Goal: Task Accomplishment & Management: Complete application form

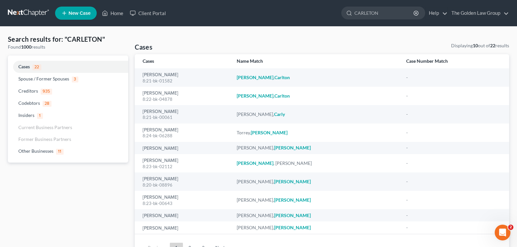
drag, startPoint x: 380, startPoint y: 17, endPoint x: 330, endPoint y: 15, distance: 50.2
click at [330, 15] on ul "New Case Home Client Portal CARLETON - No Result - Codebtors Jennifer L. Carlou…" at bounding box center [282, 13] width 454 height 17
type input "GENZ"
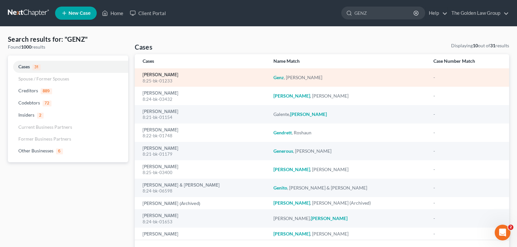
click at [162, 76] on link "[PERSON_NAME]" at bounding box center [161, 74] width 36 height 5
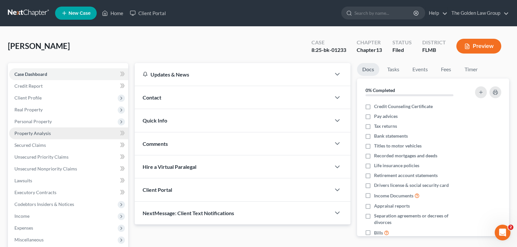
scroll to position [114, 0]
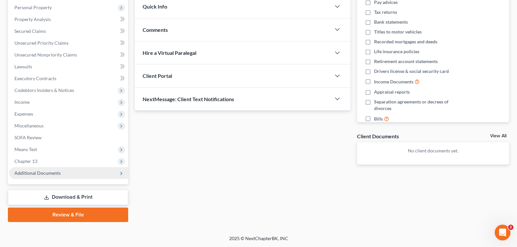
click at [55, 172] on span "Additional Documents" at bounding box center [37, 173] width 46 height 6
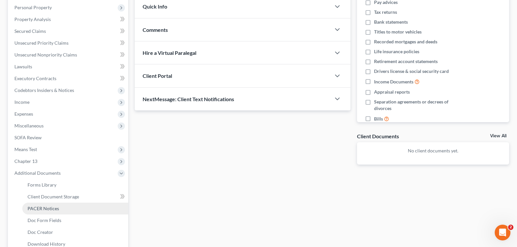
click at [67, 209] on link "PACER Notices" at bounding box center [75, 208] width 106 height 12
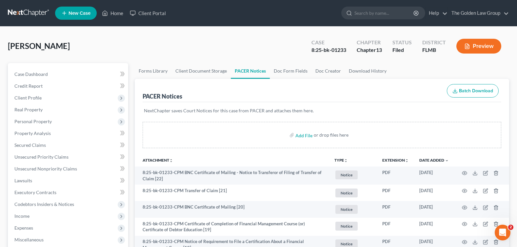
click at [227, 51] on div "Genz, Thorsten Upgraded Case 8:25-bk-01233 Chapter Chapter 13 Status Filed Dist…" at bounding box center [258, 48] width 501 height 29
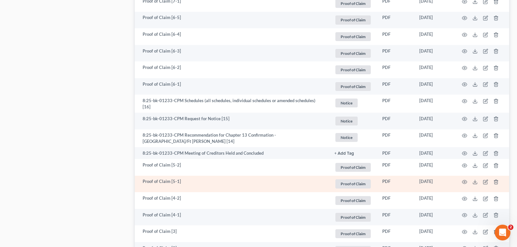
scroll to position [722, 0]
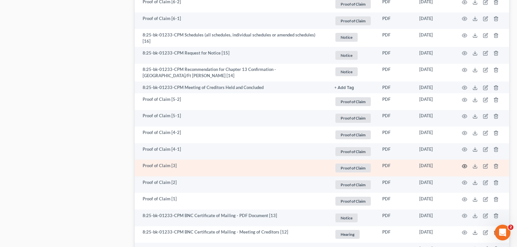
click at [464, 165] on icon "button" at bounding box center [464, 165] width 5 height 5
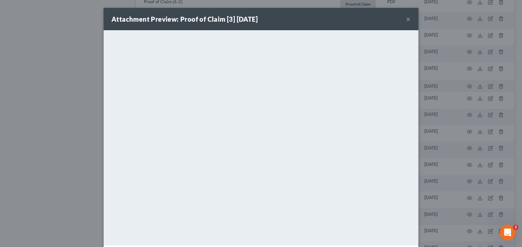
click at [406, 18] on button "×" at bounding box center [408, 19] width 5 height 8
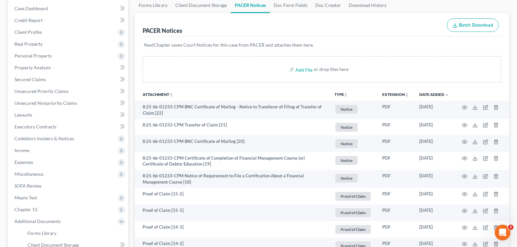
scroll to position [0, 0]
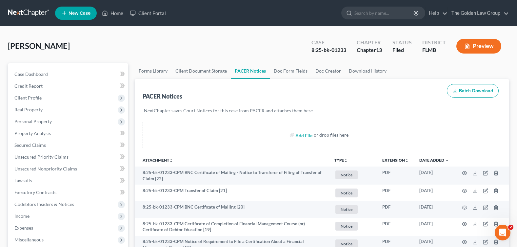
click at [372, 20] on ul "New Case Home Client Portal - No Result - See all results Or Press Enter... Hel…" at bounding box center [282, 13] width 454 height 17
click at [367, 12] on input "search" at bounding box center [385, 13] width 60 height 12
type input "binh"
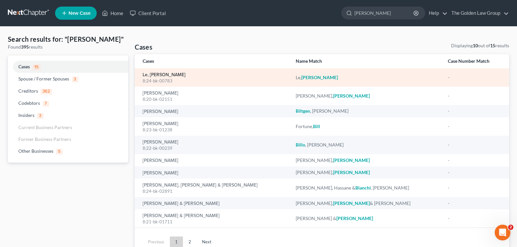
click at [153, 74] on link "Le, [PERSON_NAME]" at bounding box center [164, 74] width 43 height 5
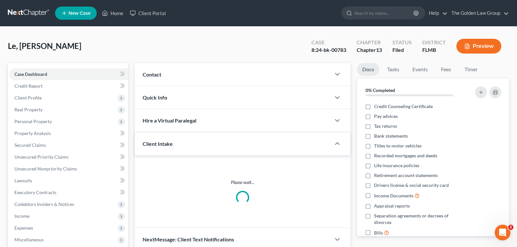
click at [0, 0] on div "Updates & News" at bounding box center [0, 0] width 0 height 0
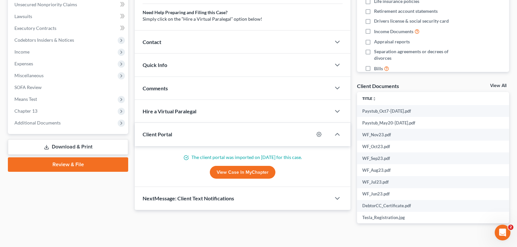
scroll to position [176, 0]
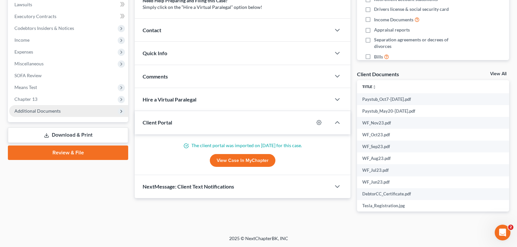
click at [47, 110] on span "Additional Documents" at bounding box center [37, 111] width 46 height 6
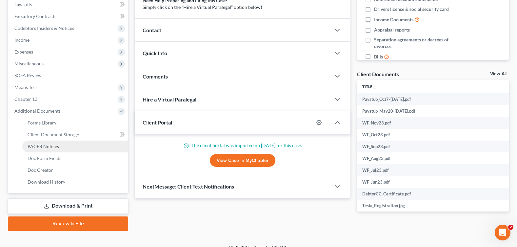
click at [66, 150] on link "PACER Notices" at bounding box center [75, 146] width 106 height 12
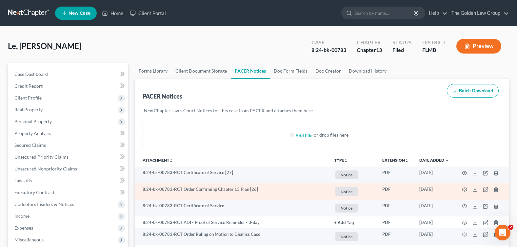
click at [463, 188] on icon "button" at bounding box center [464, 190] width 5 height 4
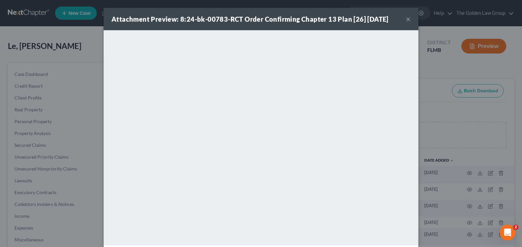
click at [406, 20] on button "×" at bounding box center [408, 19] width 5 height 8
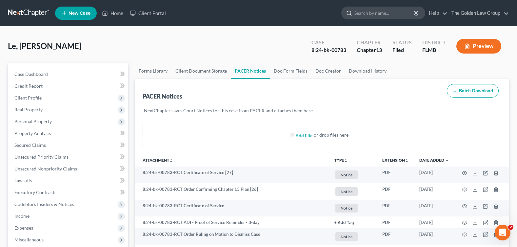
click at [372, 15] on input "search" at bounding box center [385, 13] width 60 height 12
type input "BUCHANAN"
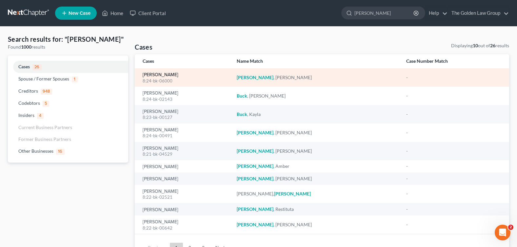
click at [148, 75] on link "[PERSON_NAME]" at bounding box center [161, 74] width 36 height 5
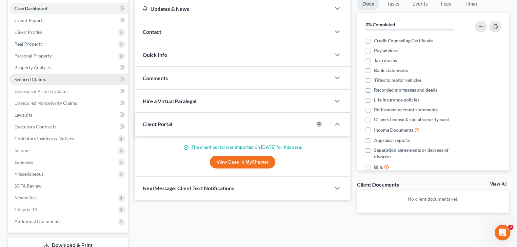
scroll to position [98, 0]
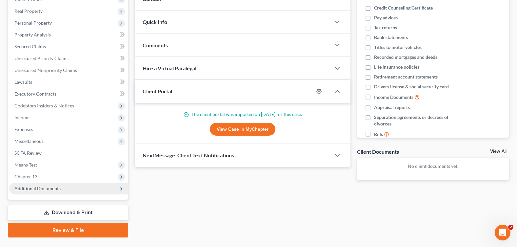
click at [62, 185] on span "Additional Documents" at bounding box center [68, 188] width 119 height 12
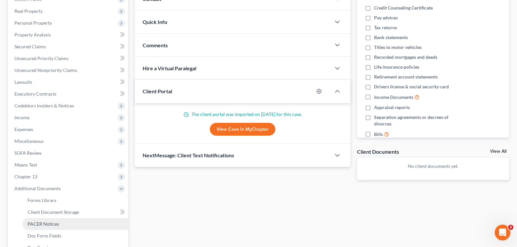
click at [60, 227] on link "PACER Notices" at bounding box center [75, 224] width 106 height 12
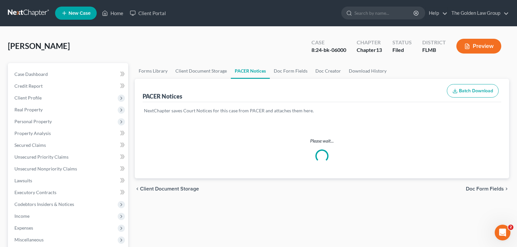
click at [216, 20] on ul "New Case Home Client Portal - No Result - See all results Or Press Enter... Hel…" at bounding box center [282, 13] width 454 height 17
click at [213, 44] on div "Buchanan, Anne Upgraded Case 8:24-bk-06000 Chapter Chapter 13 Status Filed Dist…" at bounding box center [258, 48] width 501 height 29
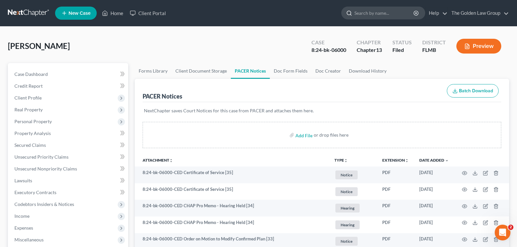
click at [375, 14] on input "search" at bounding box center [385, 13] width 60 height 12
type input "[PERSON_NAME], k"
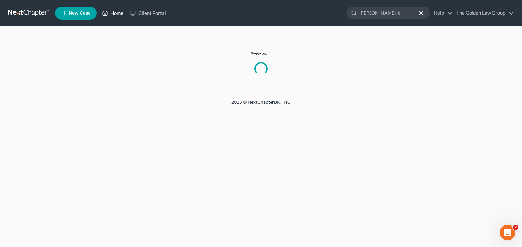
click at [115, 12] on link "Home" at bounding box center [113, 13] width 28 height 12
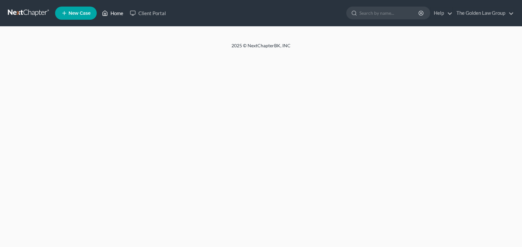
click at [118, 14] on link "Home" at bounding box center [113, 13] width 28 height 12
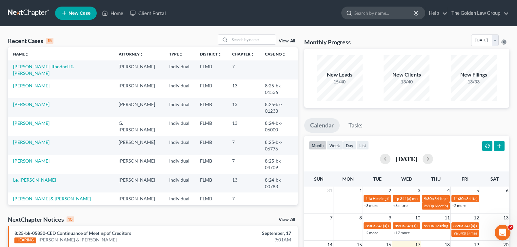
click at [386, 13] on input "search" at bounding box center [385, 13] width 60 height 12
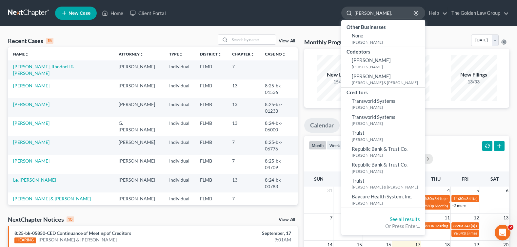
type input "[PERSON_NAME], k"
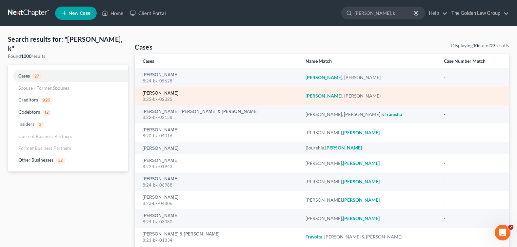
click at [154, 95] on link "[PERSON_NAME]" at bounding box center [161, 93] width 36 height 5
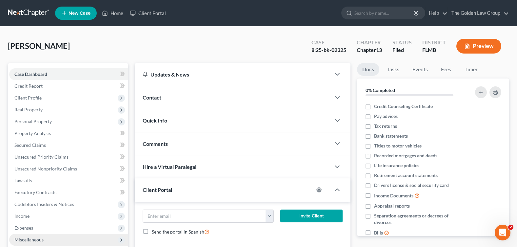
scroll to position [114, 0]
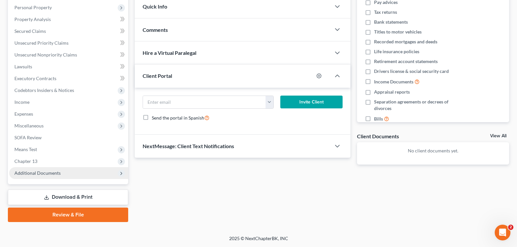
click at [45, 173] on span "Additional Documents" at bounding box center [37, 173] width 46 height 6
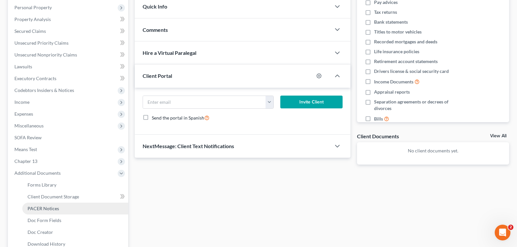
click at [51, 207] on span "PACER Notices" at bounding box center [43, 208] width 31 height 6
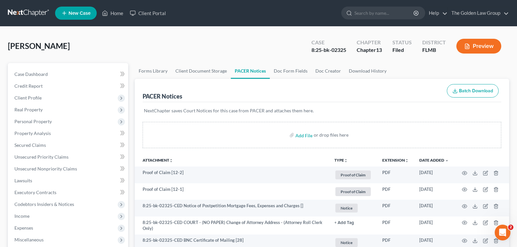
click at [211, 49] on div "[PERSON_NAME] Upgraded Case 8:25-bk-02325 Chapter Chapter 13 Status Filed Distr…" at bounding box center [258, 48] width 501 height 29
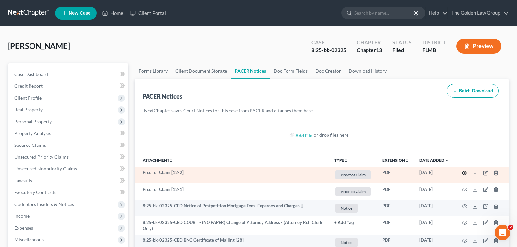
click at [463, 173] on icon "button" at bounding box center [464, 172] width 5 height 5
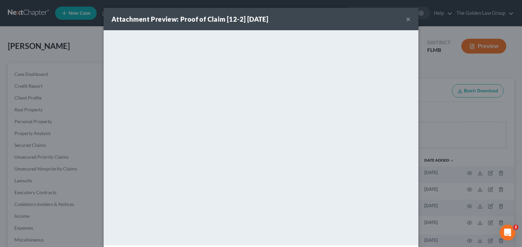
click at [406, 17] on button "×" at bounding box center [408, 19] width 5 height 8
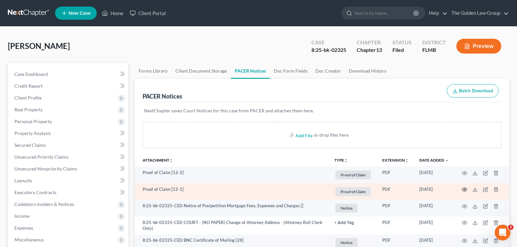
click at [465, 189] on circle "button" at bounding box center [464, 189] width 1 height 1
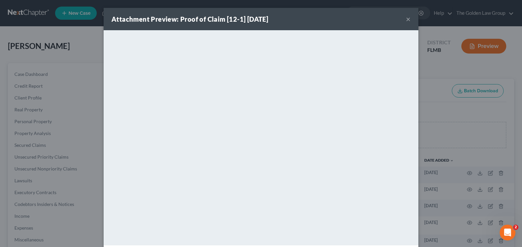
click at [406, 20] on button "×" at bounding box center [408, 19] width 5 height 8
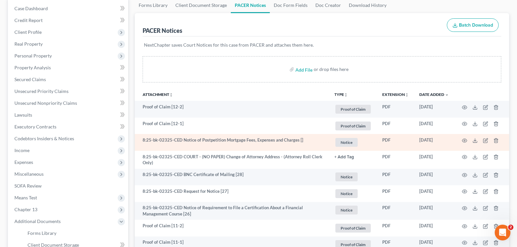
scroll to position [98, 0]
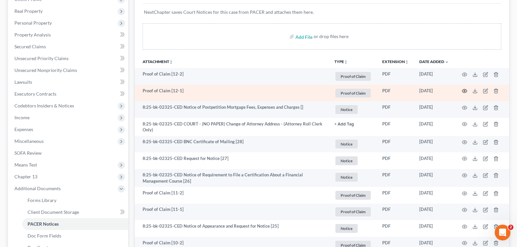
click at [463, 90] on icon "button" at bounding box center [464, 91] width 5 height 4
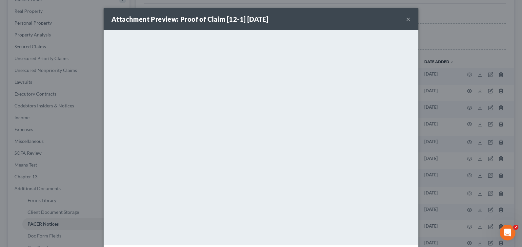
click at [406, 19] on button "×" at bounding box center [408, 19] width 5 height 8
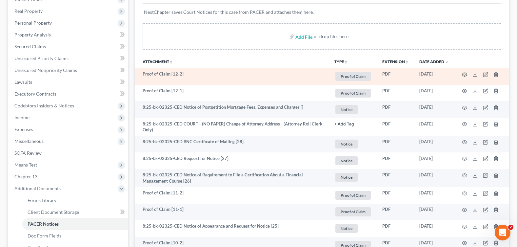
click at [464, 74] on circle "button" at bounding box center [464, 74] width 1 height 1
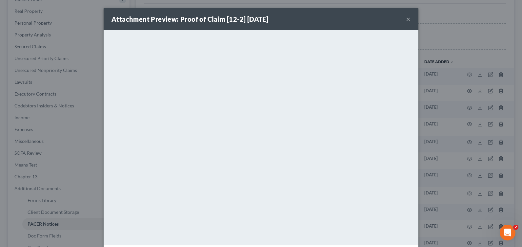
click at [406, 20] on button "×" at bounding box center [408, 19] width 5 height 8
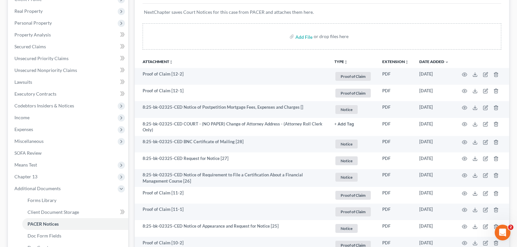
click at [340, 11] on p "NextChapter saves Court Notices for this case from PACER and attaches them here." at bounding box center [322, 12] width 356 height 7
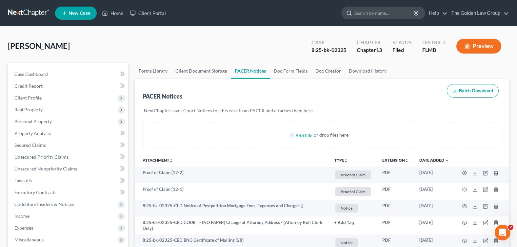
click at [364, 16] on input "search" at bounding box center [385, 13] width 60 height 12
click at [365, 14] on input "search" at bounding box center [385, 13] width 60 height 12
click at [358, 16] on input "search" at bounding box center [385, 13] width 60 height 12
type input "[PERSON_NAME]"
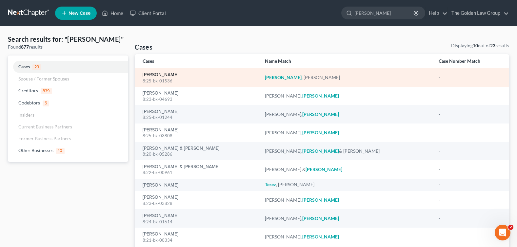
click at [157, 77] on link "[PERSON_NAME]" at bounding box center [161, 74] width 36 height 5
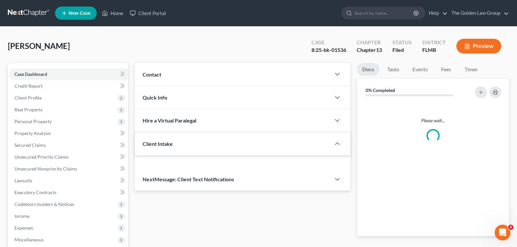
click at [118, 246] on html "Home New Case Client Portal The Golden Law Group [PERSON_NAME][EMAIL_ADDRESS][D…" at bounding box center [258, 180] width 517 height 360
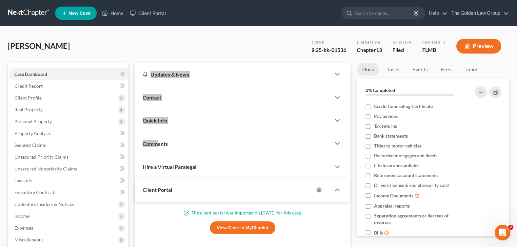
scroll to position [176, 0]
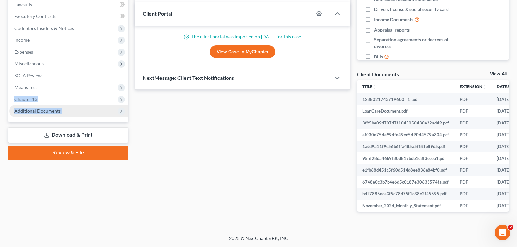
click at [43, 116] on span "Additional Documents" at bounding box center [68, 111] width 119 height 12
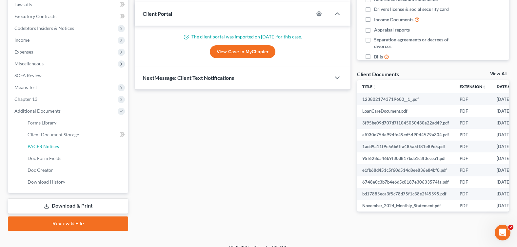
drag, startPoint x: 45, startPoint y: 147, endPoint x: 6, endPoint y: 152, distance: 40.0
click at [45, 147] on span "PACER Notices" at bounding box center [43, 146] width 31 height 6
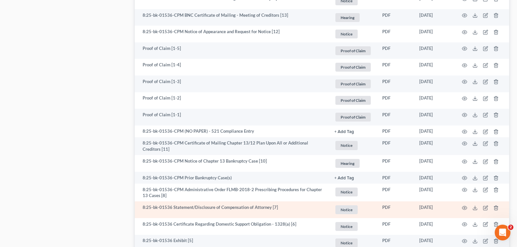
scroll to position [885, 0]
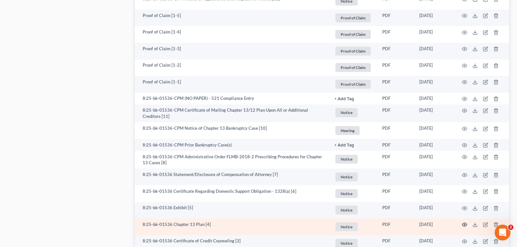
click at [463, 225] on icon "button" at bounding box center [464, 224] width 5 height 5
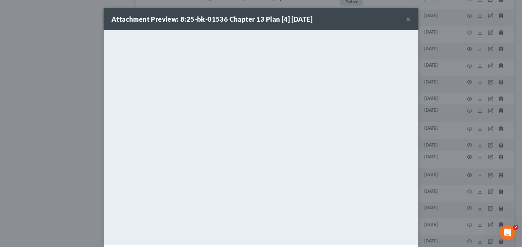
drag, startPoint x: 405, startPoint y: 19, endPoint x: 404, endPoint y: 45, distance: 26.3
click at [406, 19] on button "×" at bounding box center [408, 19] width 5 height 8
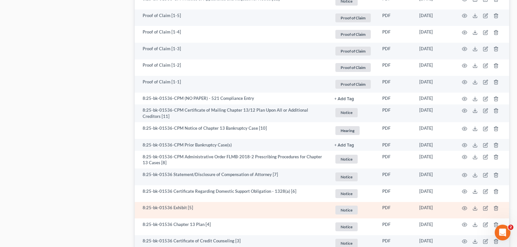
scroll to position [968, 0]
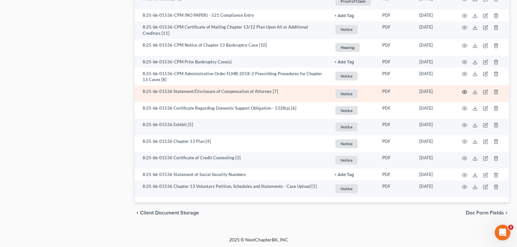
click at [464, 90] on icon "button" at bounding box center [464, 91] width 5 height 5
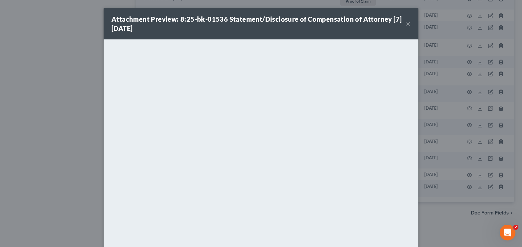
click at [406, 23] on button "×" at bounding box center [408, 24] width 5 height 8
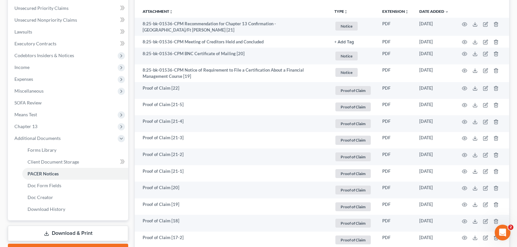
scroll to position [0, 0]
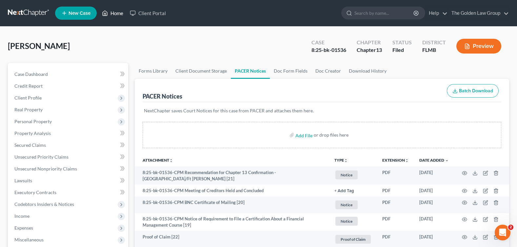
click at [117, 17] on link "Home" at bounding box center [113, 13] width 28 height 12
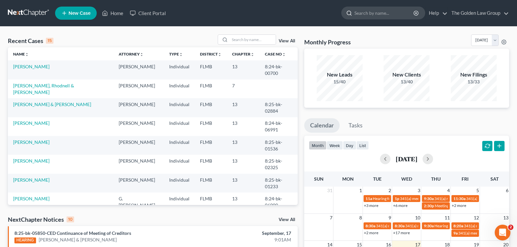
click at [367, 10] on input "search" at bounding box center [385, 13] width 60 height 12
type input "[PERSON_NAME]"
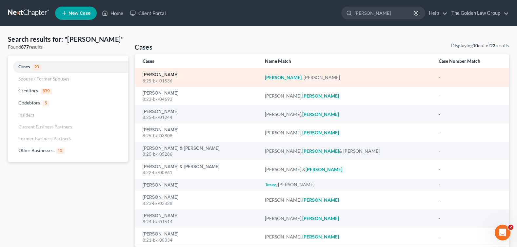
click at [163, 73] on link "[PERSON_NAME]" at bounding box center [161, 74] width 36 height 5
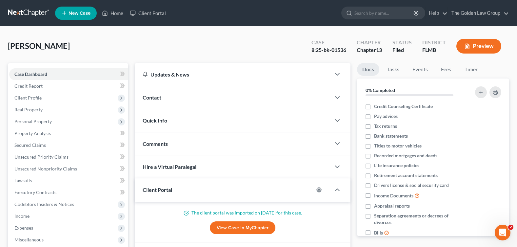
scroll to position [164, 0]
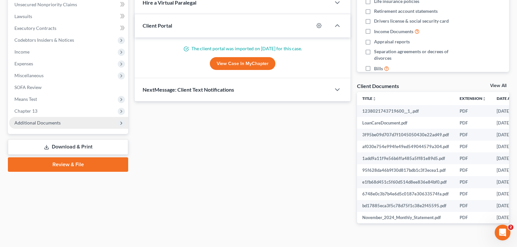
click at [51, 124] on span "Additional Documents" at bounding box center [37, 123] width 46 height 6
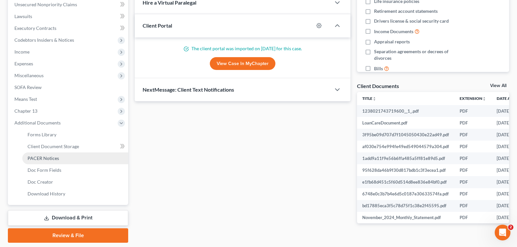
click at [66, 161] on link "PACER Notices" at bounding box center [75, 158] width 106 height 12
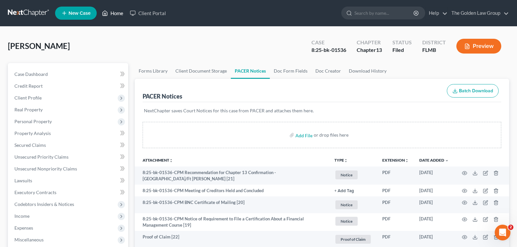
click at [118, 15] on link "Home" at bounding box center [113, 13] width 28 height 12
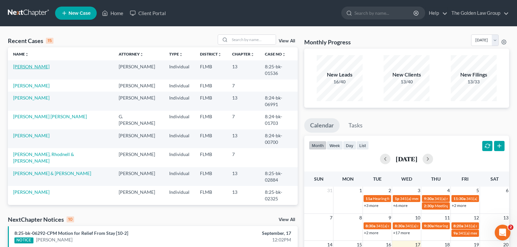
click at [25, 64] on link "[PERSON_NAME]" at bounding box center [31, 67] width 36 height 6
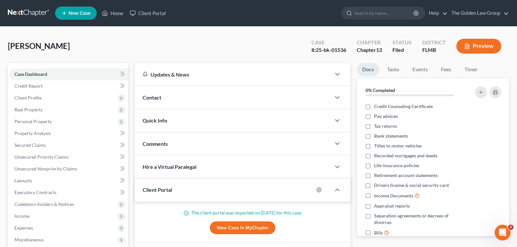
scroll to position [98, 0]
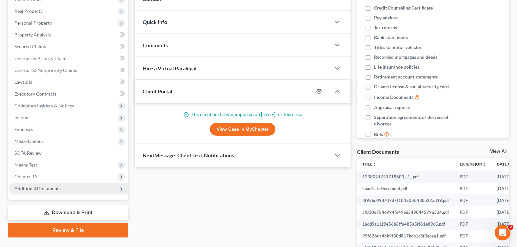
click at [57, 186] on span "Additional Documents" at bounding box center [37, 188] width 46 height 6
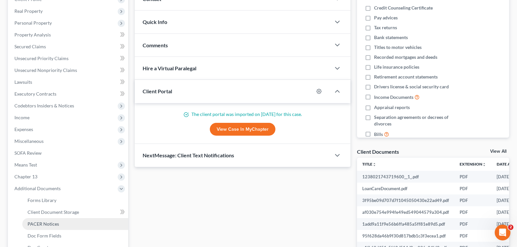
click at [54, 221] on span "PACER Notices" at bounding box center [43, 224] width 31 height 6
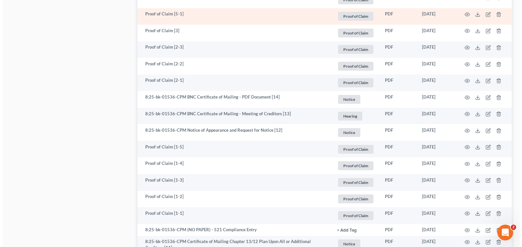
scroll to position [885, 0]
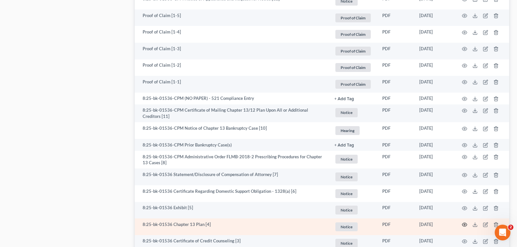
click at [464, 222] on icon "button" at bounding box center [464, 224] width 5 height 5
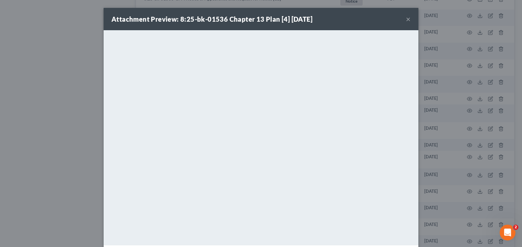
drag, startPoint x: 405, startPoint y: 18, endPoint x: 391, endPoint y: 30, distance: 18.8
click at [406, 18] on button "×" at bounding box center [408, 19] width 5 height 8
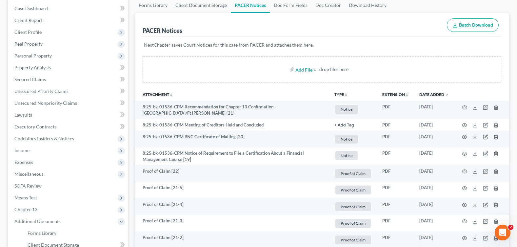
scroll to position [0, 0]
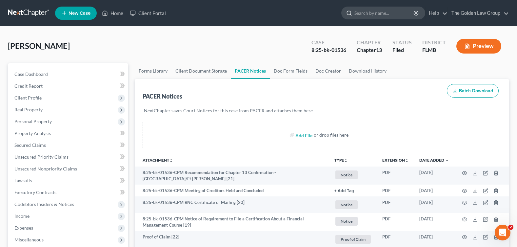
click at [360, 13] on input "search" at bounding box center [385, 13] width 60 height 12
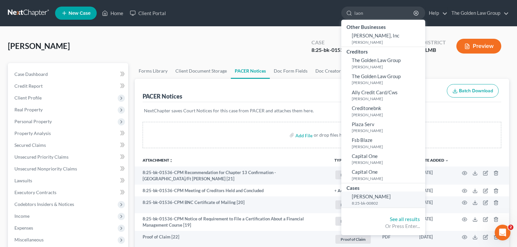
type input "laon"
click at [361, 196] on span "[PERSON_NAME]" at bounding box center [371, 196] width 39 height 6
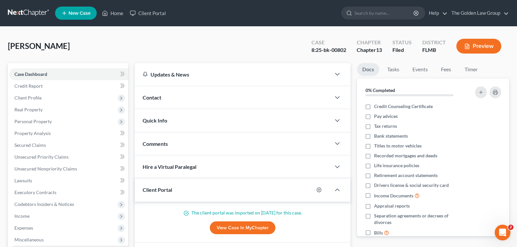
scroll to position [66, 0]
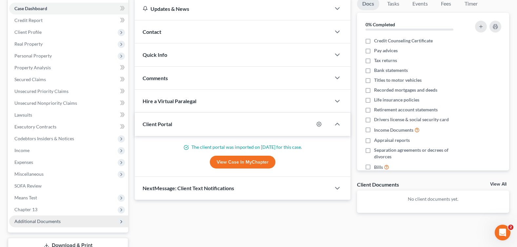
click at [46, 220] on span "Additional Documents" at bounding box center [37, 221] width 46 height 6
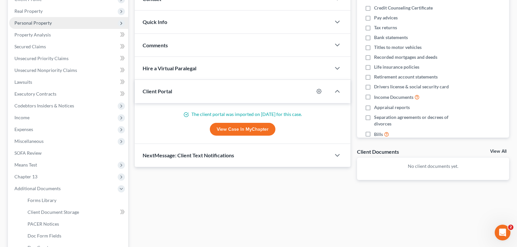
click at [42, 23] on span "Personal Property" at bounding box center [32, 23] width 37 height 6
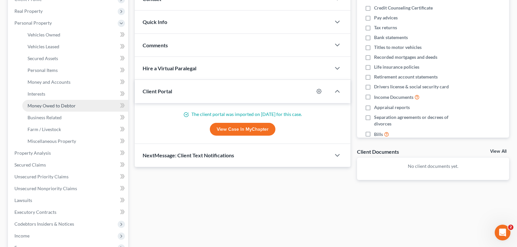
click at [63, 108] on span "Money Owed to Debtor" at bounding box center [52, 106] width 48 height 6
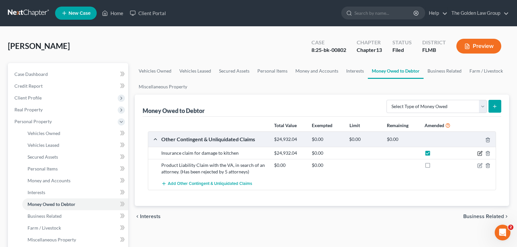
click at [481, 153] on icon "button" at bounding box center [480, 152] width 3 height 3
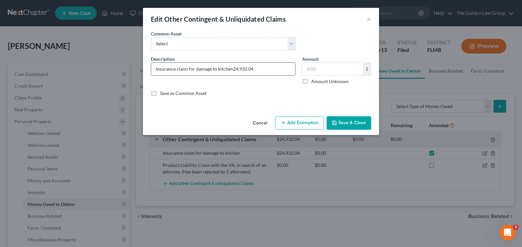
type input "Insurance claim for damage to kitchen"
click at [311, 80] on label "Amount Unknown" at bounding box center [329, 81] width 37 height 7
click at [314, 80] on input "Amount Unknown" at bounding box center [316, 80] width 4 height 4
checkbox input "true"
type input "0.00"
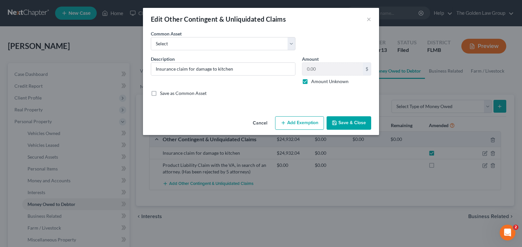
click at [356, 122] on button "Save & Close" at bounding box center [349, 123] width 45 height 14
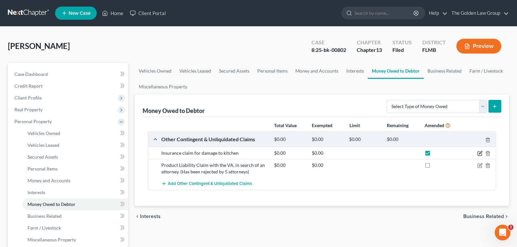
click at [481, 153] on icon "button" at bounding box center [480, 153] width 5 height 5
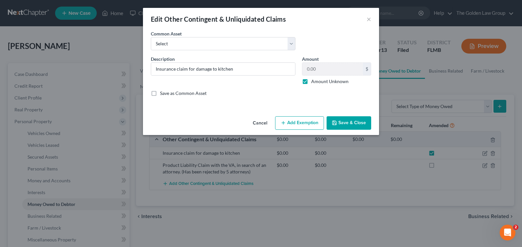
drag, startPoint x: 305, startPoint y: 83, endPoint x: 333, endPoint y: 61, distance: 35.3
click at [311, 79] on label "Amount Unknown" at bounding box center [329, 81] width 37 height 7
click at [314, 79] on input "Amount Unknown" at bounding box center [316, 80] width 4 height 4
checkbox input "false"
click at [327, 69] on input "0.00" at bounding box center [332, 69] width 61 height 12
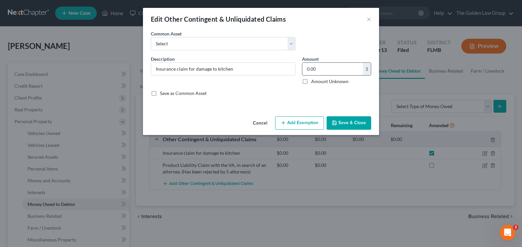
click at [325, 72] on input "0.00" at bounding box center [332, 69] width 61 height 12
click at [345, 118] on button "Save & Close" at bounding box center [349, 123] width 45 height 14
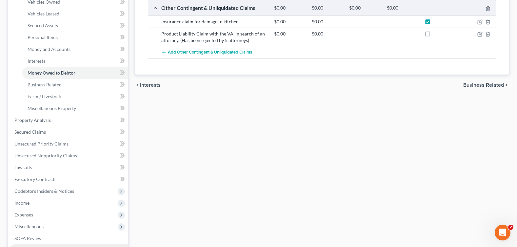
scroll to position [232, 0]
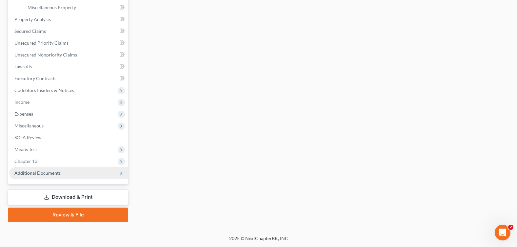
click at [57, 175] on span "Additional Documents" at bounding box center [37, 173] width 46 height 6
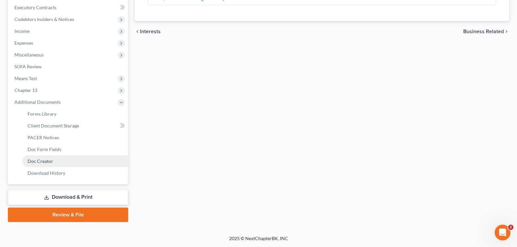
scroll to position [185, 0]
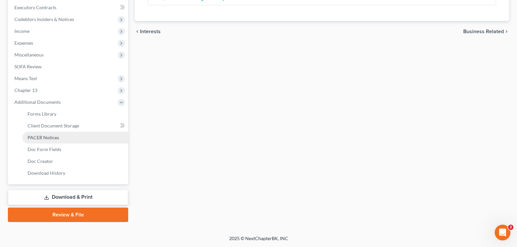
click at [55, 137] on span "PACER Notices" at bounding box center [43, 137] width 31 height 6
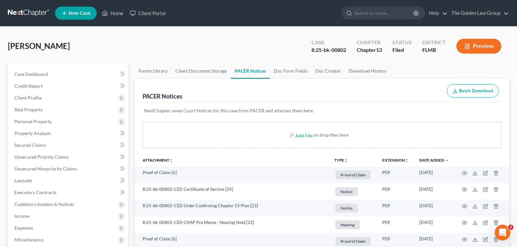
click at [230, 42] on div "[PERSON_NAME] Upgraded Case 8:25-bk-00802 Chapter Chapter 13 Status Filed Distr…" at bounding box center [258, 48] width 501 height 29
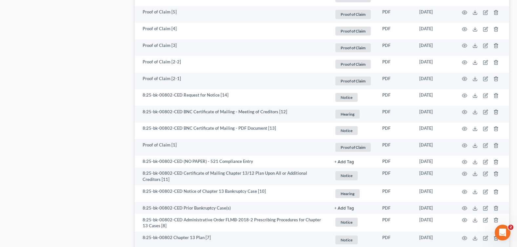
scroll to position [967, 0]
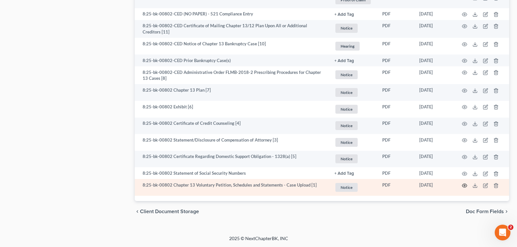
click at [466, 185] on icon "button" at bounding box center [464, 185] width 5 height 5
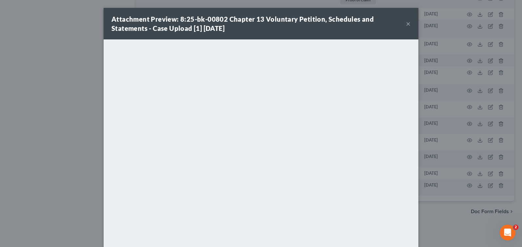
click at [406, 24] on button "×" at bounding box center [408, 24] width 5 height 8
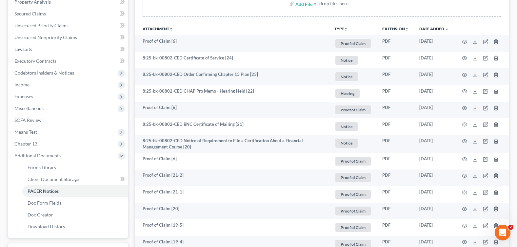
scroll to position [295, 0]
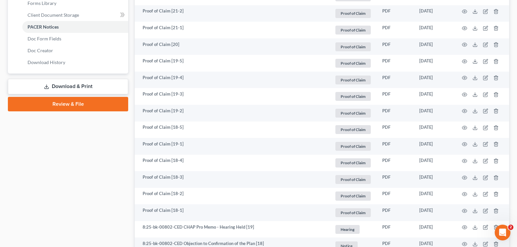
click at [55, 86] on link "Download & Print" at bounding box center [68, 86] width 120 height 15
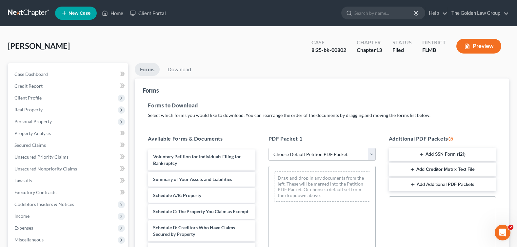
click at [298, 154] on select "Choose Default Petition PDF Packet Complete Bankruptcy Petition (all forms and …" at bounding box center [322, 154] width 107 height 13
select select "2"
click at [269, 148] on select "Choose Default Petition PDF Packet Complete Bankruptcy Petition (all forms and …" at bounding box center [322, 154] width 107 height 13
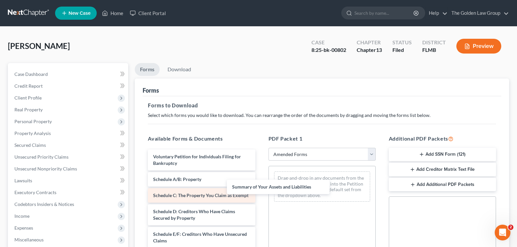
drag, startPoint x: 206, startPoint y: 177, endPoint x: 235, endPoint y: 191, distance: 31.7
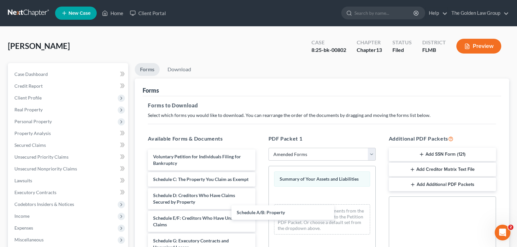
drag, startPoint x: 218, startPoint y: 178, endPoint x: 317, endPoint y: 197, distance: 100.9
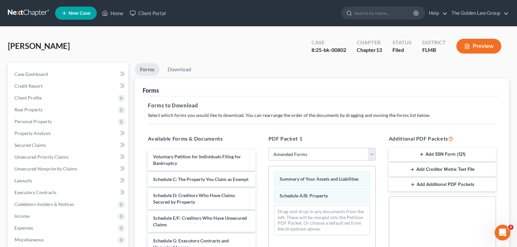
scroll to position [98, 0]
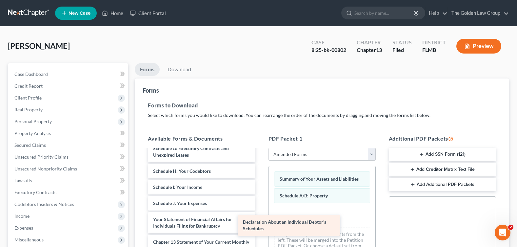
drag, startPoint x: 228, startPoint y: 225, endPoint x: 329, endPoint y: 219, distance: 100.6
click at [260, 226] on div "Declaration About an Individual Debtor's Schedules Voluntary Petition for Indiv…" at bounding box center [202, 191] width 118 height 269
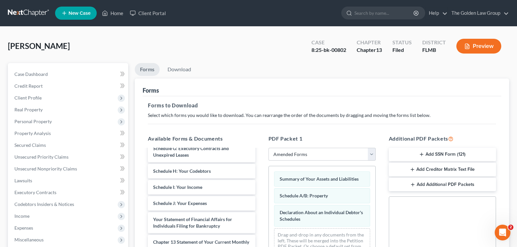
scroll to position [158, 0]
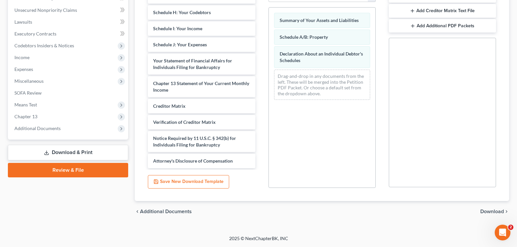
click at [492, 211] on span "Download" at bounding box center [492, 211] width 24 height 5
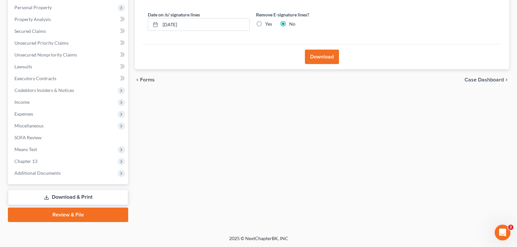
scroll to position [114, 0]
click at [265, 23] on label "Yes" at bounding box center [268, 24] width 7 height 7
click at [268, 23] on input "Yes" at bounding box center [270, 23] width 4 height 4
radio input "true"
radio input "false"
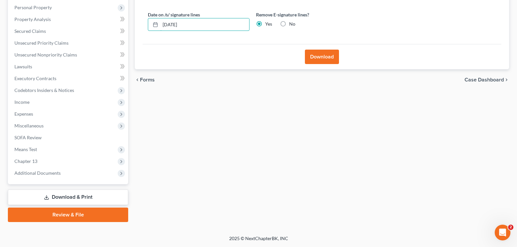
drag, startPoint x: 205, startPoint y: 21, endPoint x: 142, endPoint y: 21, distance: 63.6
click at [143, 21] on div "Almost There... Complete Required * Fields Date on /s/ signature lines [DATE] R…" at bounding box center [322, 13] width 359 height 62
click at [318, 58] on button "Download" at bounding box center [322, 57] width 34 height 14
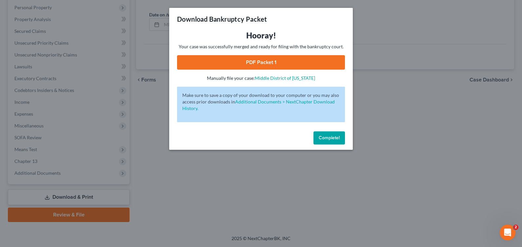
click at [254, 58] on link "PDF Packet 1" at bounding box center [261, 62] width 168 height 14
click at [338, 138] on span "Complete!" at bounding box center [329, 138] width 21 height 6
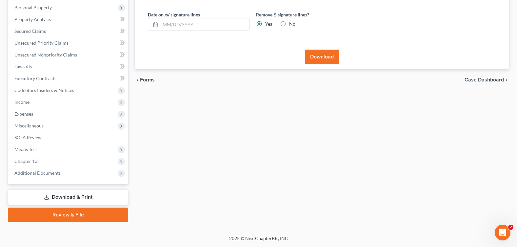
click at [372, 150] on div "Forms Download Forms Forms to Download Select which forms you would like to dow…" at bounding box center [322, 85] width 381 height 273
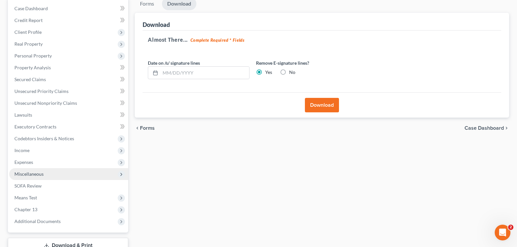
scroll to position [98, 0]
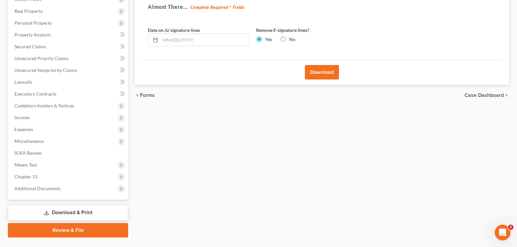
click at [298, 137] on div "Forms Download Forms Forms to Download Select which forms you would like to dow…" at bounding box center [322, 101] width 381 height 273
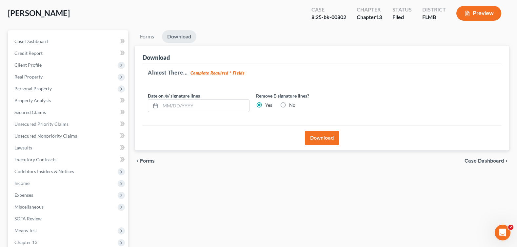
scroll to position [0, 0]
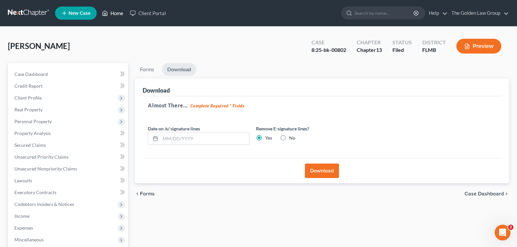
click at [115, 15] on link "Home" at bounding box center [113, 13] width 28 height 12
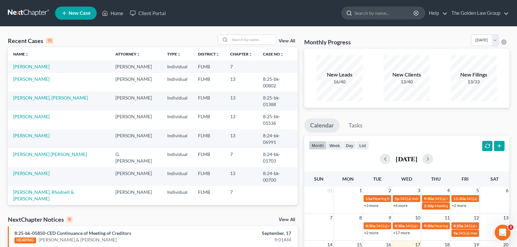
click at [377, 11] on input "search" at bounding box center [385, 13] width 60 height 12
type input "[PERSON_NAME]"
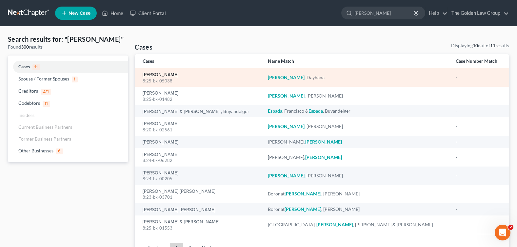
click at [158, 73] on link "[PERSON_NAME]" at bounding box center [161, 74] width 36 height 5
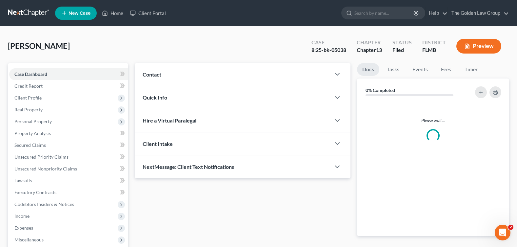
click at [0, 0] on div "Updates & News" at bounding box center [0, 0] width 0 height 0
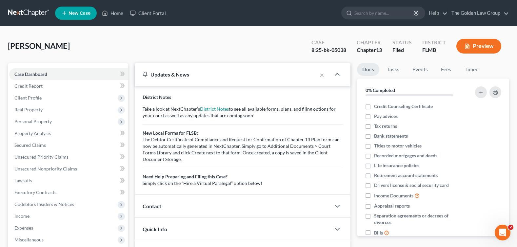
scroll to position [114, 0]
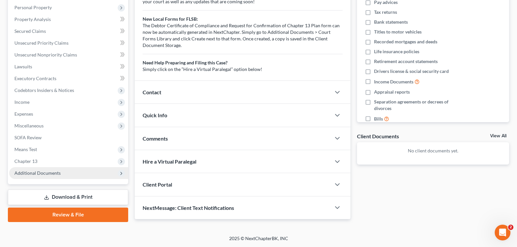
click at [40, 174] on span "Additional Documents" at bounding box center [37, 173] width 46 height 6
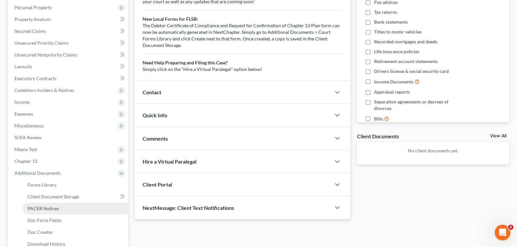
click at [45, 209] on span "PACER Notices" at bounding box center [43, 208] width 31 height 6
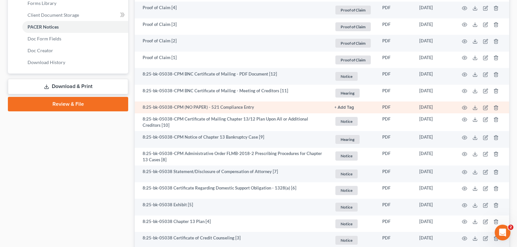
scroll to position [361, 0]
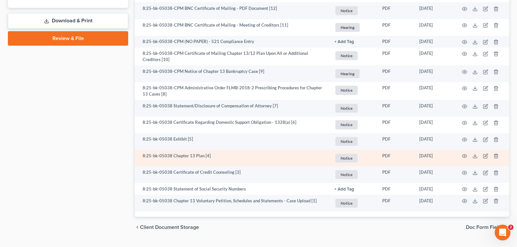
click at [460, 154] on td at bounding box center [481, 158] width 55 height 17
click at [465, 153] on icon "button" at bounding box center [464, 155] width 5 height 5
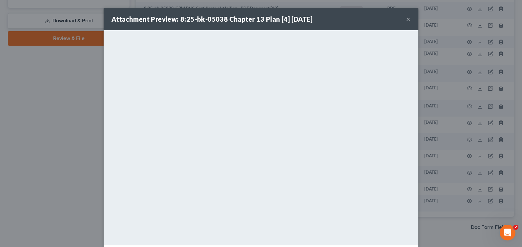
click at [406, 21] on button "×" at bounding box center [408, 19] width 5 height 8
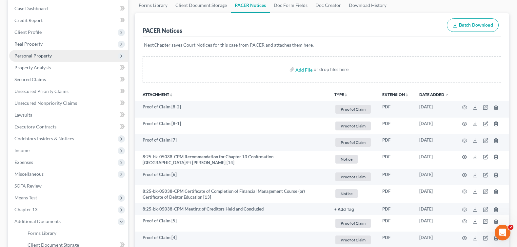
scroll to position [33, 0]
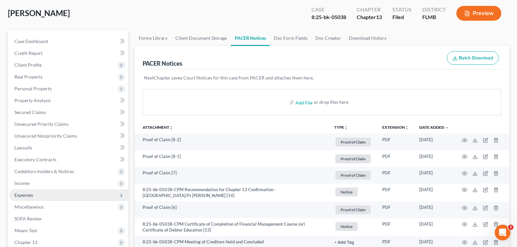
click at [35, 193] on span "Expenses" at bounding box center [68, 195] width 119 height 12
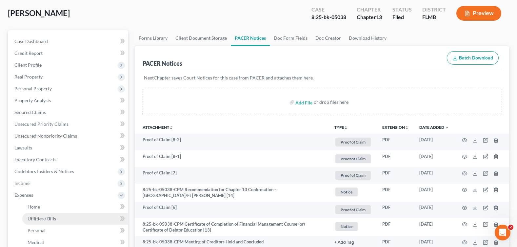
scroll to position [98, 0]
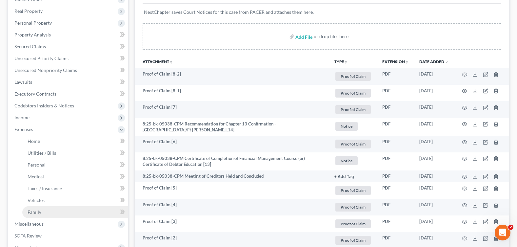
click at [43, 214] on link "Family" at bounding box center [75, 212] width 106 height 12
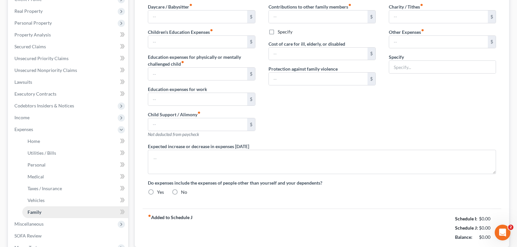
type input "0.00"
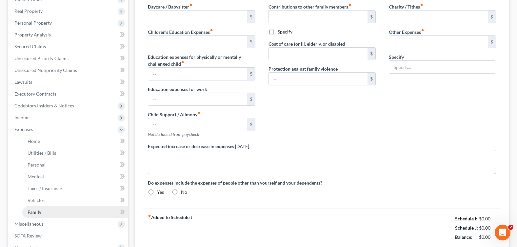
type input "0.00"
type input "90.00"
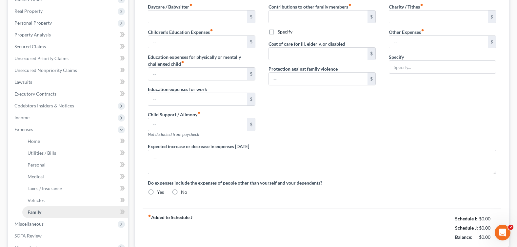
type input "Lawn care"
radio input "true"
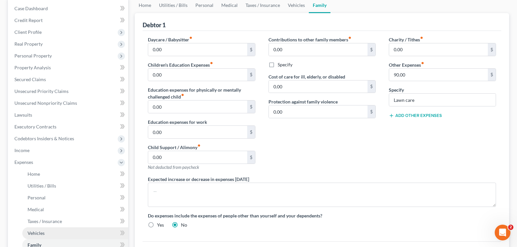
scroll to position [98, 0]
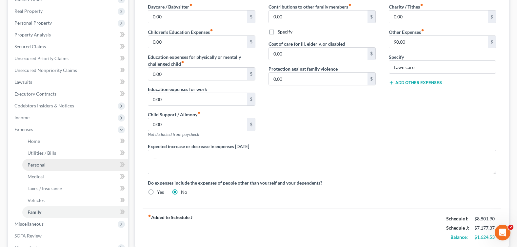
click at [50, 165] on link "Personal" at bounding box center [75, 165] width 106 height 12
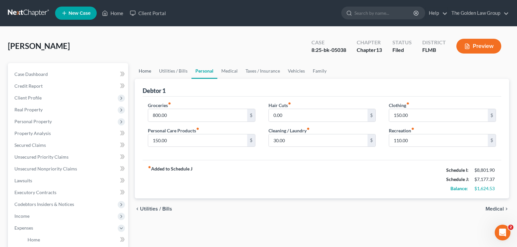
click at [147, 70] on link "Home" at bounding box center [145, 71] width 20 height 16
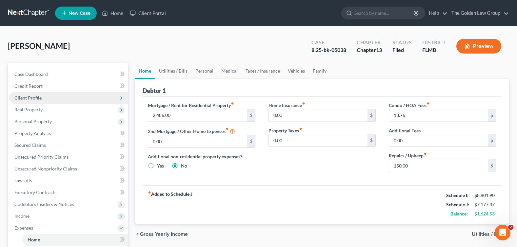
click at [34, 98] on span "Client Profile" at bounding box center [27, 98] width 27 height 6
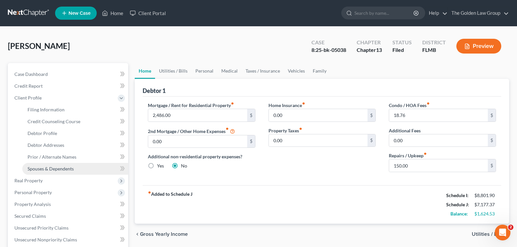
click at [66, 168] on span "Spouses & Dependents" at bounding box center [51, 169] width 46 height 6
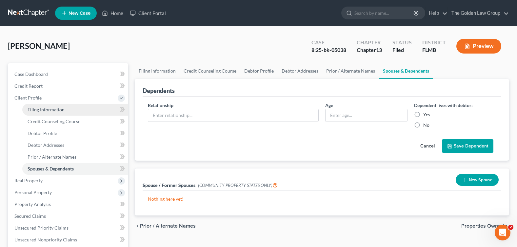
click at [43, 110] on span "Filing Information" at bounding box center [46, 110] width 37 height 6
select select "1"
select select "0"
select select "3"
select select "9"
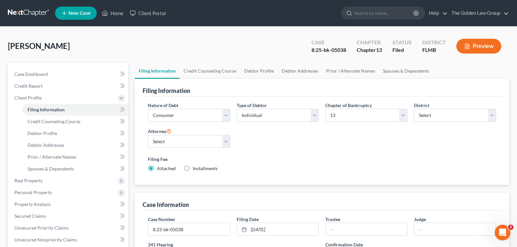
click at [300, 160] on label "Filing Fee" at bounding box center [322, 158] width 348 height 7
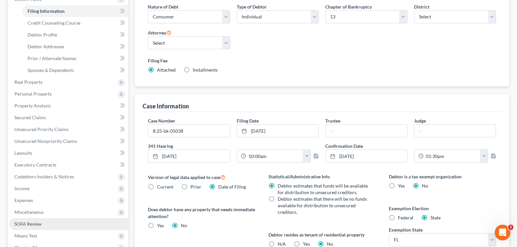
scroll to position [164, 0]
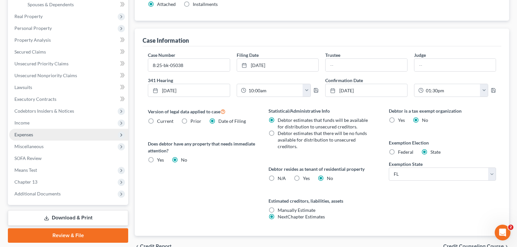
click at [36, 135] on span "Expenses" at bounding box center [68, 135] width 119 height 12
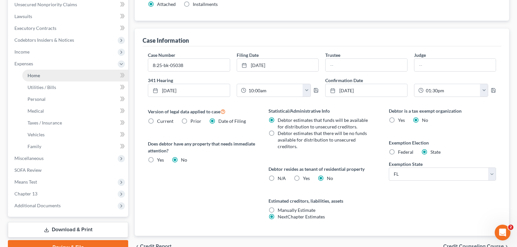
click at [42, 74] on link "Home" at bounding box center [75, 76] width 106 height 12
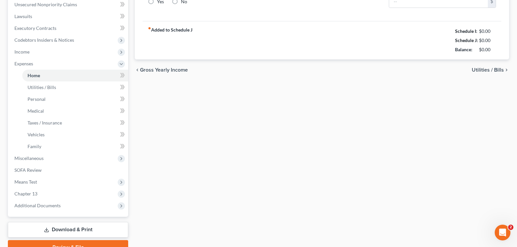
type input "2,486.00"
type input "0.00"
radio input "true"
type input "0.00"
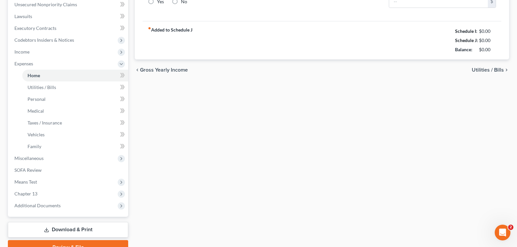
type input "18.76"
type input "0.00"
type input "150.00"
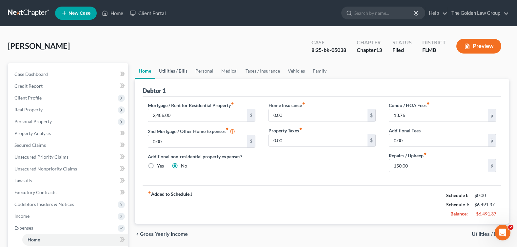
click at [177, 72] on link "Utilities / Bills" at bounding box center [173, 71] width 36 height 16
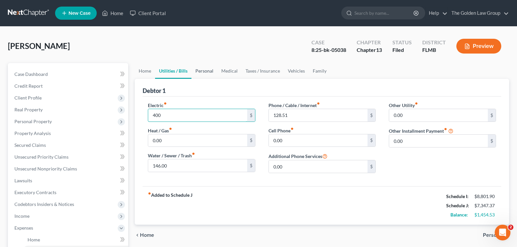
type input "400"
click at [202, 74] on link "Personal" at bounding box center [205, 71] width 26 height 16
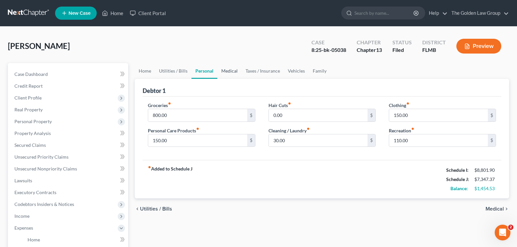
click at [228, 72] on link "Medical" at bounding box center [229, 71] width 24 height 16
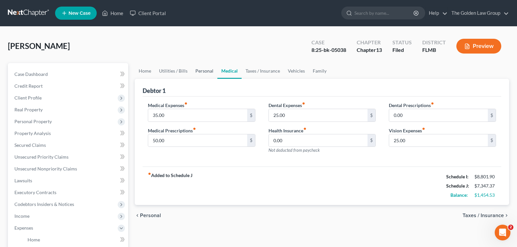
click at [196, 71] on link "Personal" at bounding box center [205, 71] width 26 height 16
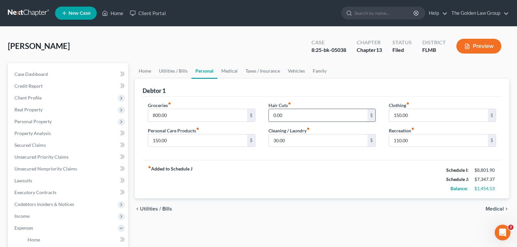
click at [285, 117] on input "0.00" at bounding box center [318, 115] width 99 height 12
type input "50"
click at [230, 70] on link "Medical" at bounding box center [229, 71] width 24 height 16
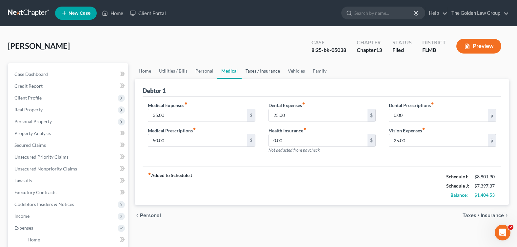
click at [270, 71] on link "Taxes / Insurance" at bounding box center [263, 71] width 42 height 16
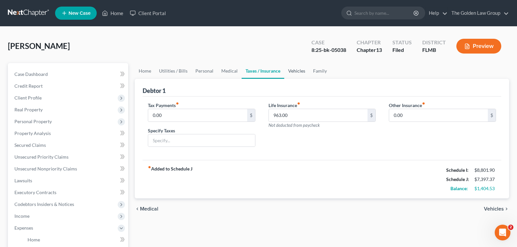
click at [302, 71] on link "Vehicles" at bounding box center [296, 71] width 25 height 16
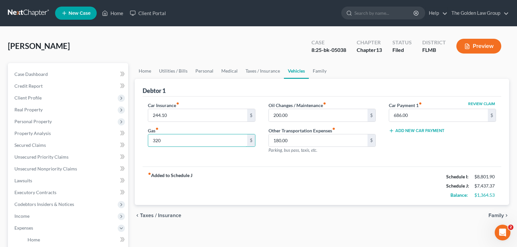
type input "320"
click at [273, 193] on div "fiber_manual_record Added to Schedule J Schedule I: $8,801.90 Schedule J: $7,43…" at bounding box center [322, 185] width 359 height 38
click at [318, 71] on link "Family" at bounding box center [320, 71] width 22 height 16
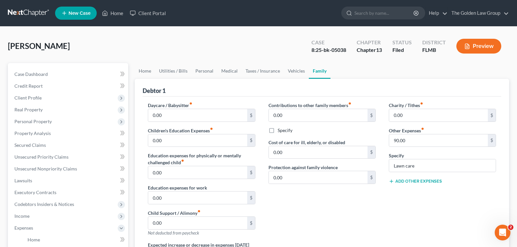
click at [286, 210] on div "Contributions to other family members fiber_manual_record 0.00 $ Specify Cost o…" at bounding box center [322, 171] width 120 height 139
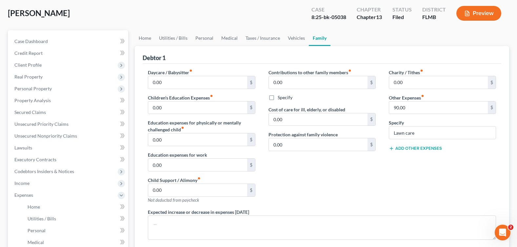
scroll to position [66, 0]
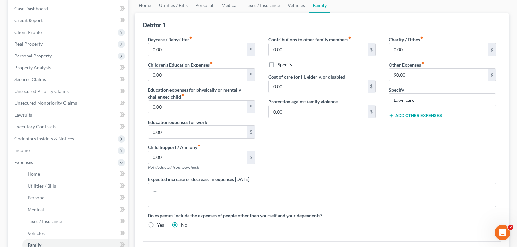
click at [308, 155] on div "Contributions to other family members fiber_manual_record 0.00 $ Specify Cost o…" at bounding box center [322, 105] width 120 height 139
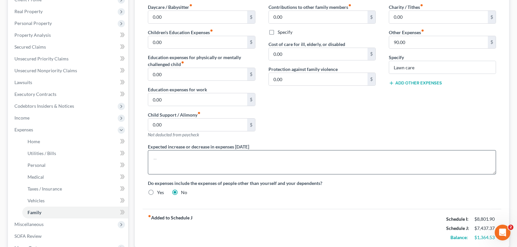
scroll to position [164, 0]
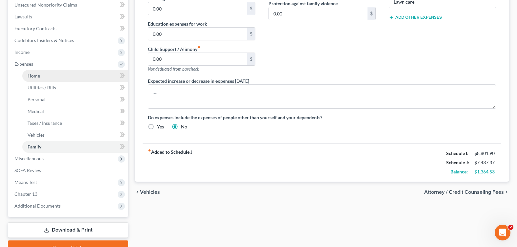
click at [62, 75] on link "Home" at bounding box center [75, 76] width 106 height 12
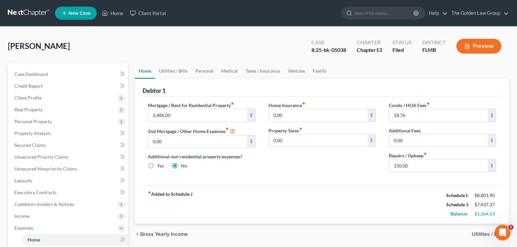
click at [300, 167] on div "Home Insurance fiber_manual_record 0.00 $ Property Taxes fiber_manual_record 0.…" at bounding box center [322, 139] width 120 height 75
click at [408, 162] on input "150.00" at bounding box center [438, 165] width 99 height 12
type input "200"
click at [170, 71] on link "Utilities / Bills" at bounding box center [173, 71] width 36 height 16
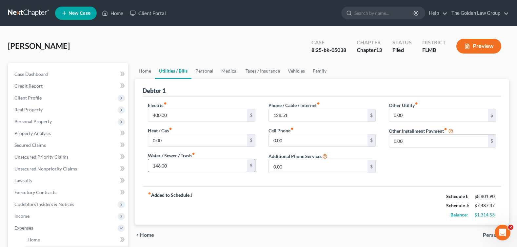
click at [171, 169] on input "146.00" at bounding box center [197, 165] width 99 height 12
type input "160"
click at [313, 199] on div "fiber_manual_record Added to Schedule J Schedule I: $8,801.90 Schedule J: $7,50…" at bounding box center [322, 205] width 359 height 38
click at [206, 70] on link "Personal" at bounding box center [205, 71] width 26 height 16
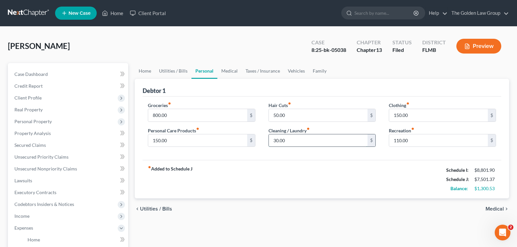
click at [290, 137] on input "30.00" at bounding box center [318, 140] width 99 height 12
type input "80"
click at [284, 116] on input "50.00" at bounding box center [318, 115] width 99 height 12
type input "100"
click at [306, 181] on div "fiber_manual_record Added to Schedule J Schedule I: $8,801.90 Schedule J: $7,60…" at bounding box center [322, 179] width 359 height 38
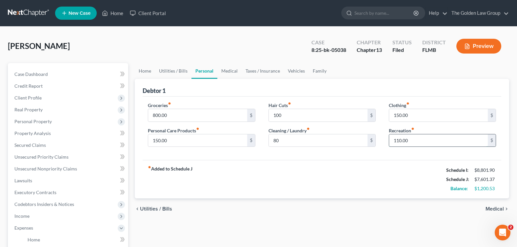
click at [437, 136] on input "110.00" at bounding box center [438, 140] width 99 height 12
type input "150"
click at [236, 187] on div "fiber_manual_record Added to Schedule J Schedule I: $8,801.90 Schedule J: $7,64…" at bounding box center [322, 179] width 359 height 38
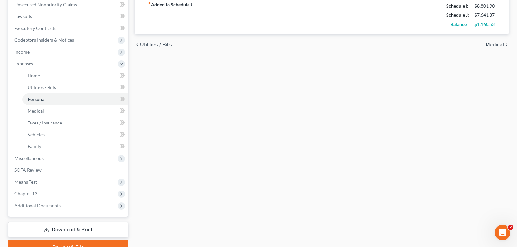
scroll to position [196, 0]
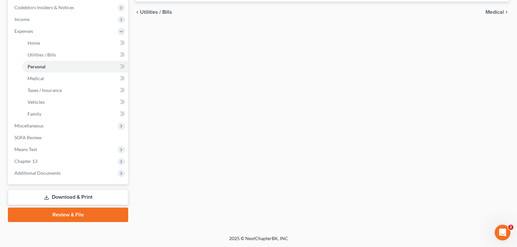
click at [56, 197] on link "Download & Print" at bounding box center [68, 196] width 120 height 15
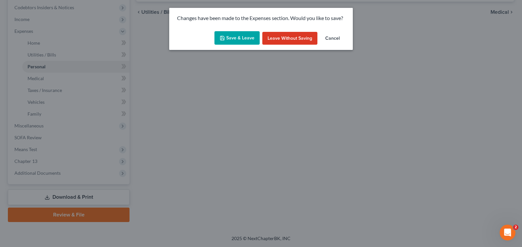
click at [243, 38] on button "Save & Leave" at bounding box center [236, 38] width 45 height 14
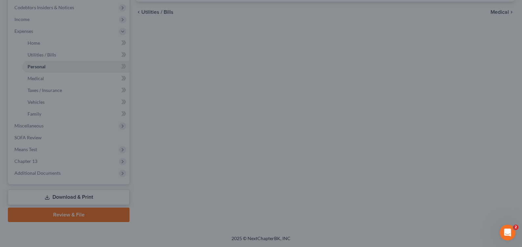
type input "100.00"
type input "80.00"
type input "150.00"
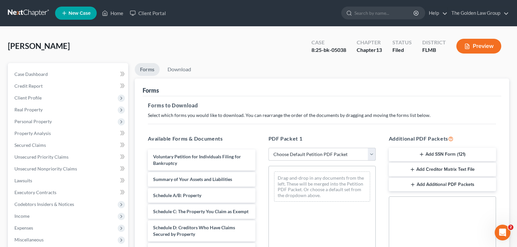
click at [307, 155] on select "Choose Default Petition PDF Packet Complete Bankruptcy Petition (all forms and …" at bounding box center [322, 154] width 107 height 13
select select "2"
click at [269, 148] on select "Choose Default Petition PDF Packet Complete Bankruptcy Petition (all forms and …" at bounding box center [322, 154] width 107 height 13
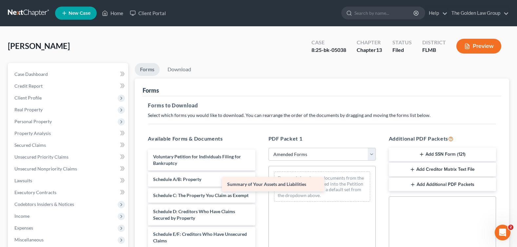
drag, startPoint x: 222, startPoint y: 179, endPoint x: 286, endPoint y: 184, distance: 64.1
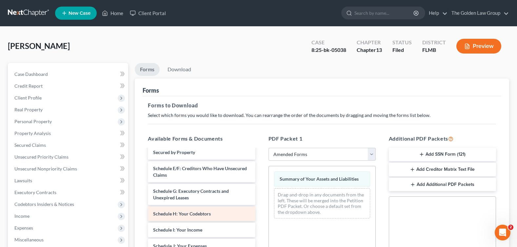
scroll to position [131, 0]
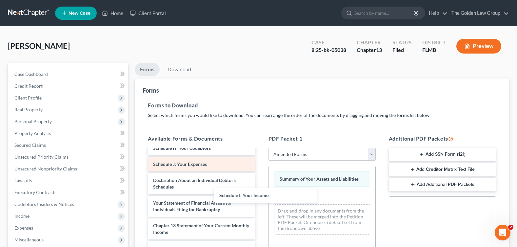
drag, startPoint x: 226, startPoint y: 174, endPoint x: 196, endPoint y: 173, distance: 29.5
click at [260, 201] on div "Schedule I: Your Income Voluntary Petition for Individuals Filing for Bankruptc…" at bounding box center [202, 175] width 118 height 315
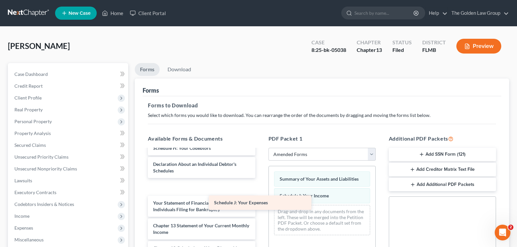
scroll to position [128, 0]
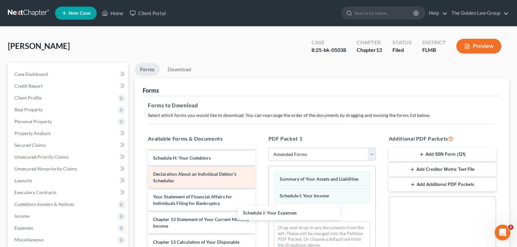
drag, startPoint x: 200, startPoint y: 174, endPoint x: 215, endPoint y: 176, distance: 14.9
click at [260, 213] on div "Schedule J: Your Expenses Voluntary Petition for Individuals Filing for Bankrup…" at bounding box center [202, 177] width 118 height 298
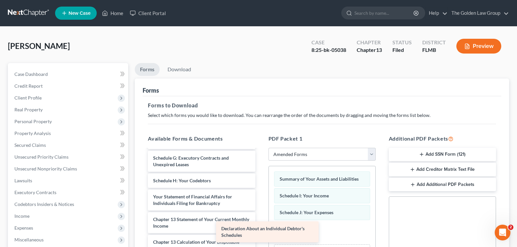
scroll to position [105, 0]
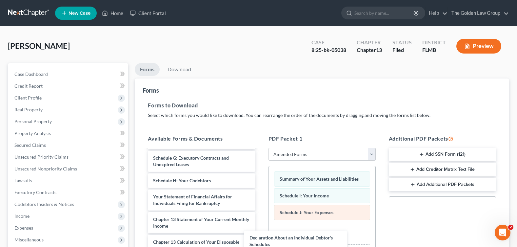
drag, startPoint x: 214, startPoint y: 176, endPoint x: 354, endPoint y: 215, distance: 144.4
click at [260, 234] on div "Declaration About an Individual Debtor's Schedules Voluntary Petition for Indiv…" at bounding box center [202, 189] width 118 height 276
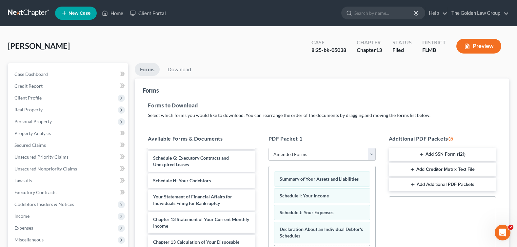
scroll to position [131, 0]
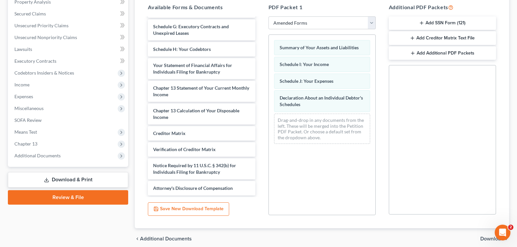
click at [482, 236] on div "chevron_left Additional Documents Download chevron_right" at bounding box center [322, 238] width 375 height 21
click at [483, 237] on span "Download" at bounding box center [492, 238] width 24 height 5
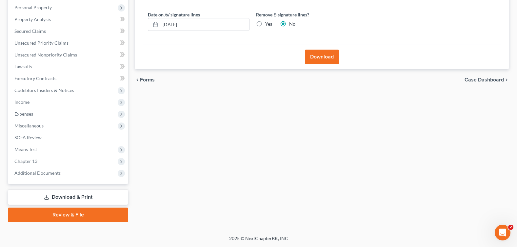
scroll to position [114, 0]
click at [265, 25] on label "Yes" at bounding box center [268, 24] width 7 height 7
click at [268, 25] on input "Yes" at bounding box center [270, 23] width 4 height 4
radio input "true"
radio input "false"
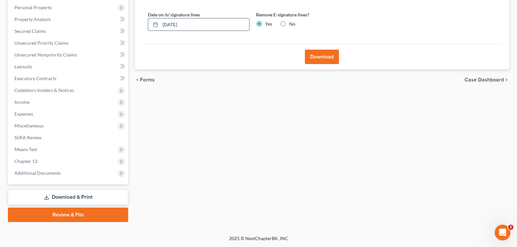
drag, startPoint x: 157, startPoint y: 25, endPoint x: 180, endPoint y: 26, distance: 22.7
click at [156, 25] on div "[DATE]" at bounding box center [199, 24] width 102 height 13
click at [180, 26] on input "[DATE]" at bounding box center [204, 24] width 89 height 12
type input "09/17/025"
click at [198, 26] on input "09/17/025" at bounding box center [204, 24] width 89 height 12
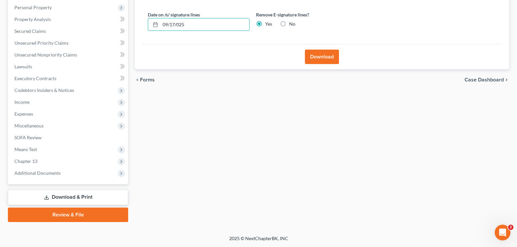
drag, startPoint x: 167, startPoint y: 26, endPoint x: 136, endPoint y: 25, distance: 30.5
click at [138, 26] on div "Download Almost There... Complete Required * Fields Date on /s/ signature lines…" at bounding box center [322, 17] width 375 height 105
click at [321, 60] on button "Download" at bounding box center [322, 57] width 34 height 14
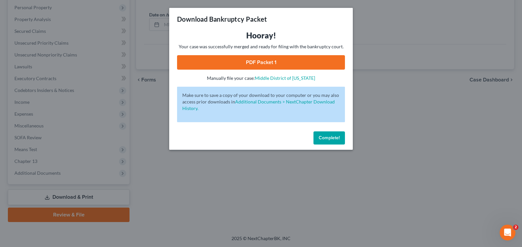
click at [250, 66] on link "PDF Packet 1" at bounding box center [261, 62] width 168 height 14
click at [335, 138] on span "Complete!" at bounding box center [329, 138] width 21 height 6
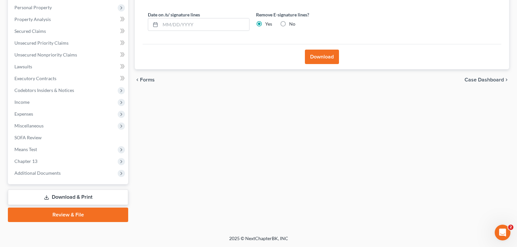
scroll to position [0, 0]
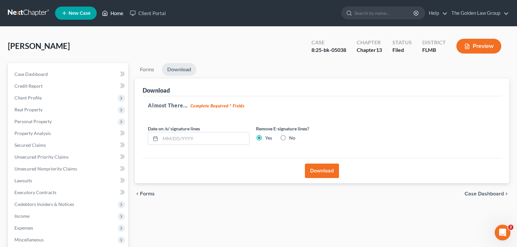
click at [112, 14] on link "Home" at bounding box center [113, 13] width 28 height 12
